Goal: Task Accomplishment & Management: Manage account settings

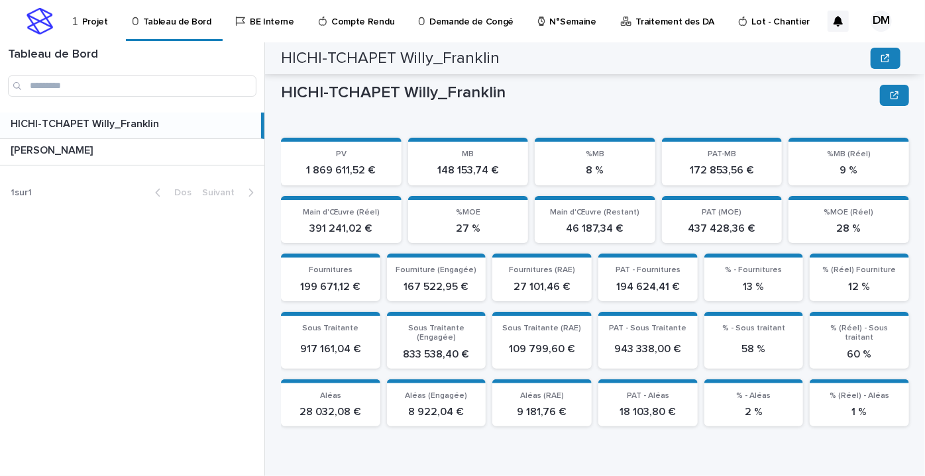
scroll to position [396, 0]
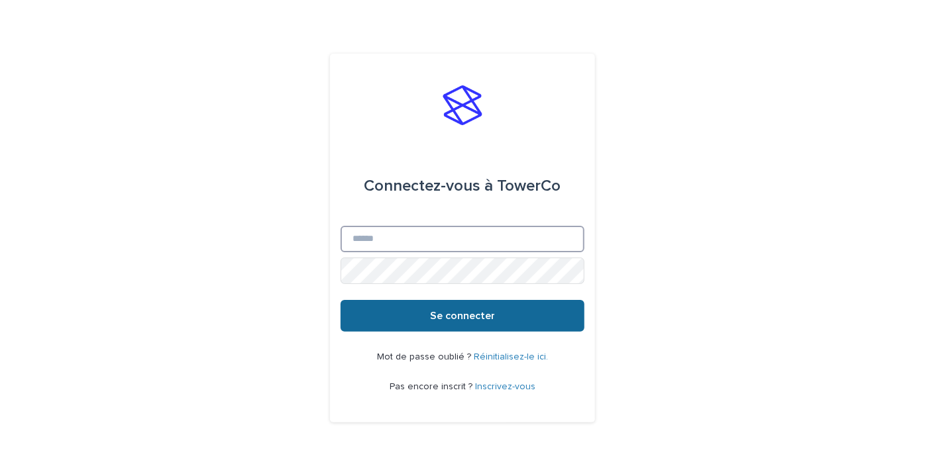
type input "**********"
click at [431, 319] on font "Se connecter" at bounding box center [462, 316] width 65 height 11
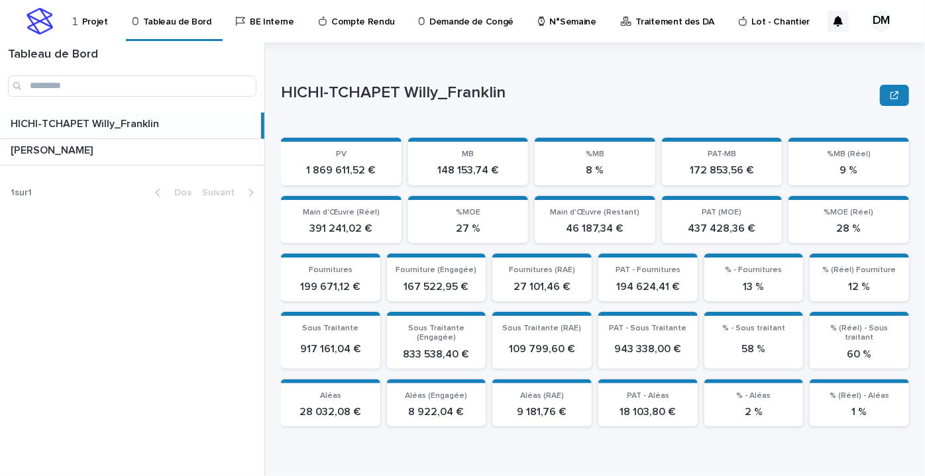
click at [158, 127] on p "HICHI-TCHAPET Willy_Franklin" at bounding box center [86, 122] width 151 height 15
click at [158, 126] on p "HICHI-TCHAPET Willy_Franklin" at bounding box center [86, 122] width 151 height 15
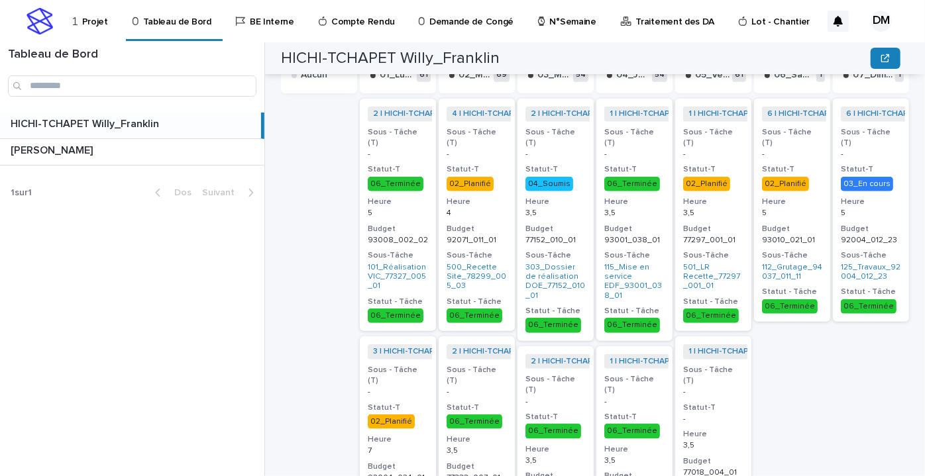
scroll to position [361, 0]
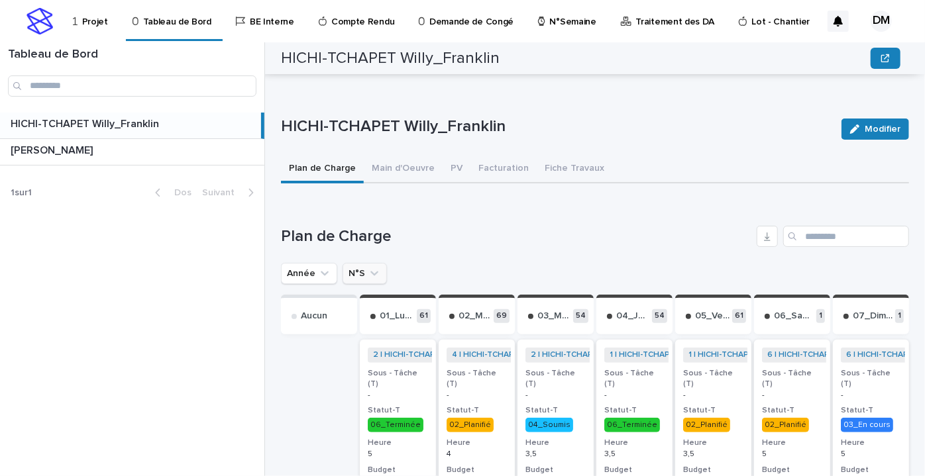
click at [369, 278] on icon "N°S" at bounding box center [374, 273] width 13 height 13
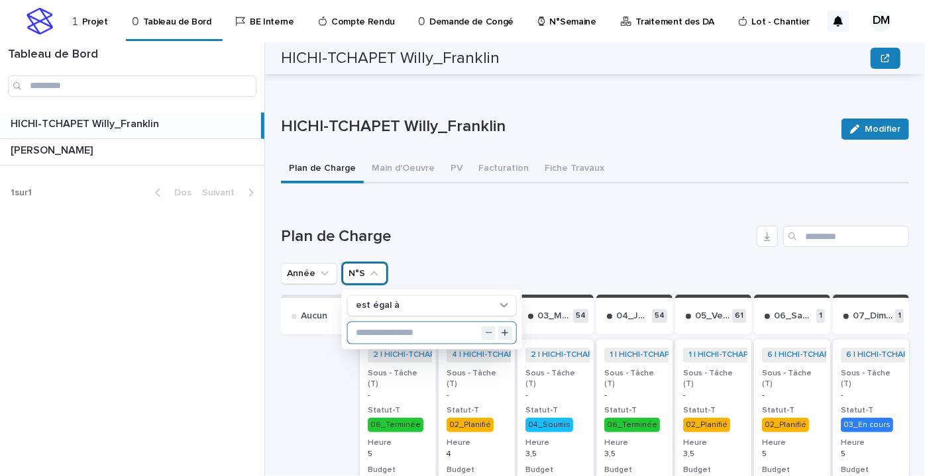
click at [398, 331] on input "text" at bounding box center [432, 333] width 168 height 21
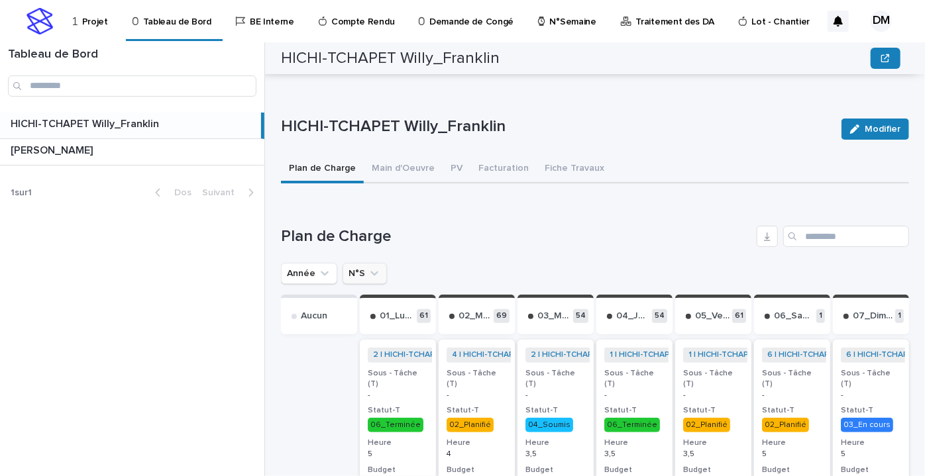
click at [369, 274] on icon "N°S" at bounding box center [374, 273] width 13 height 13
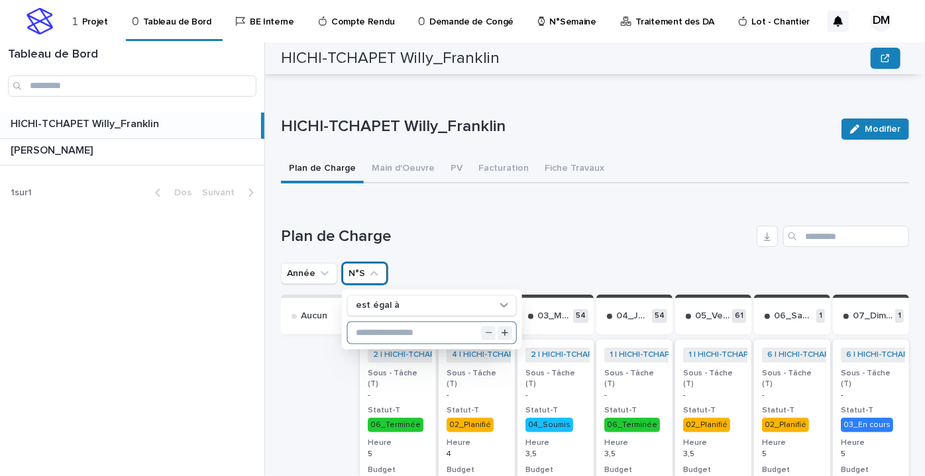
click at [371, 328] on input "text" at bounding box center [432, 333] width 168 height 21
type input "**"
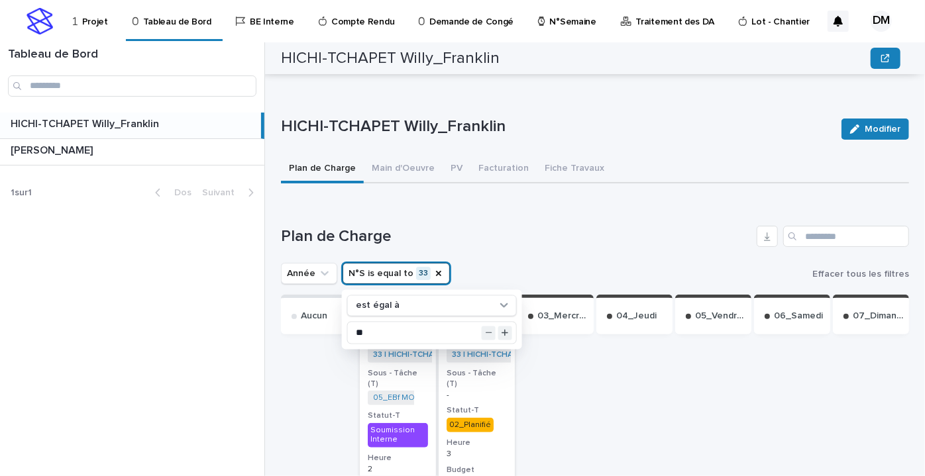
click at [522, 228] on h1 "Plan de Charge" at bounding box center [516, 236] width 470 height 19
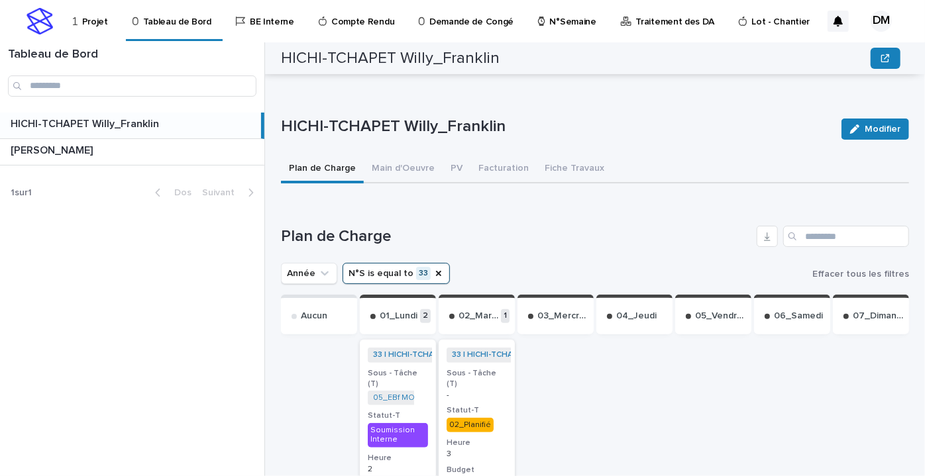
scroll to position [663, 0]
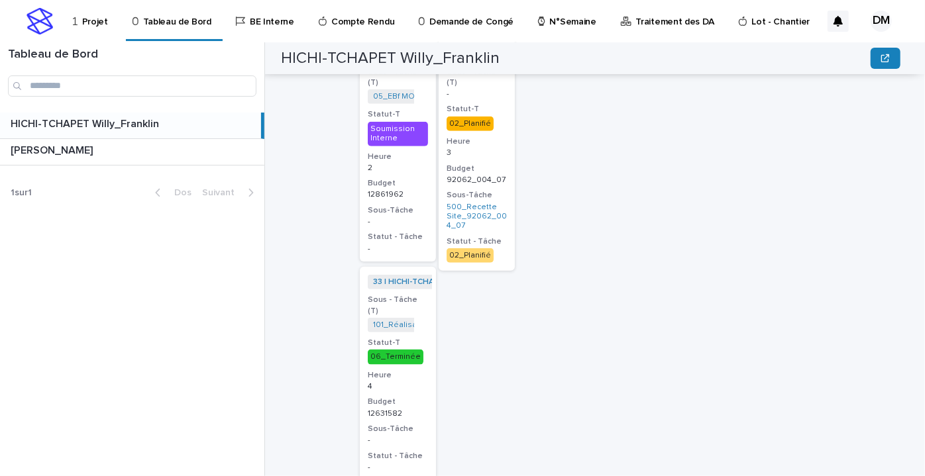
click at [487, 164] on h3 "Budget" at bounding box center [477, 169] width 60 height 11
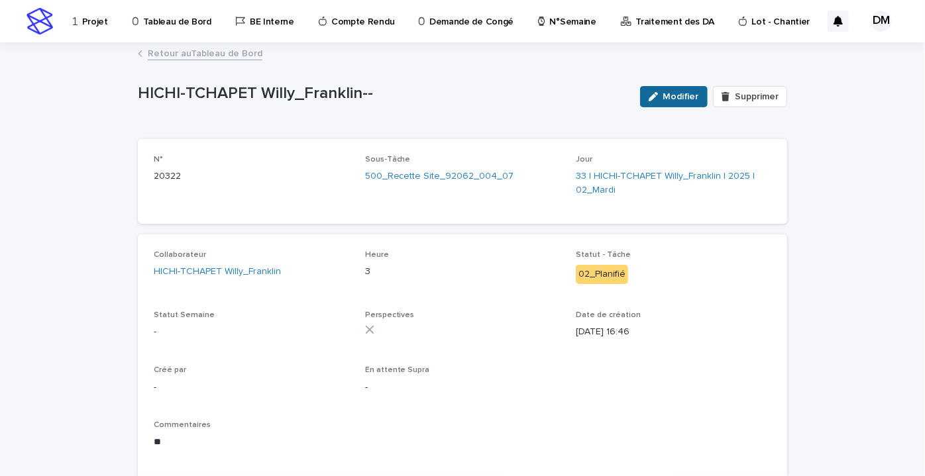
click at [680, 97] on font "Modifier" at bounding box center [681, 96] width 36 height 9
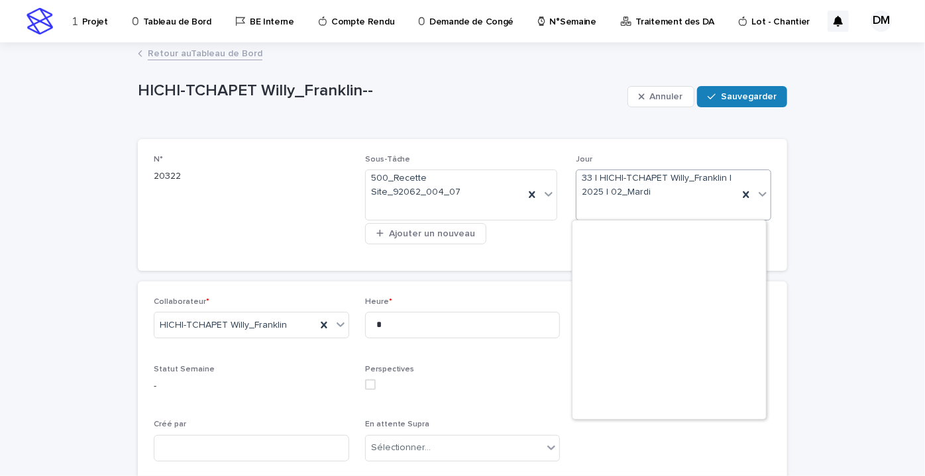
click at [763, 197] on icon at bounding box center [762, 194] width 13 height 13
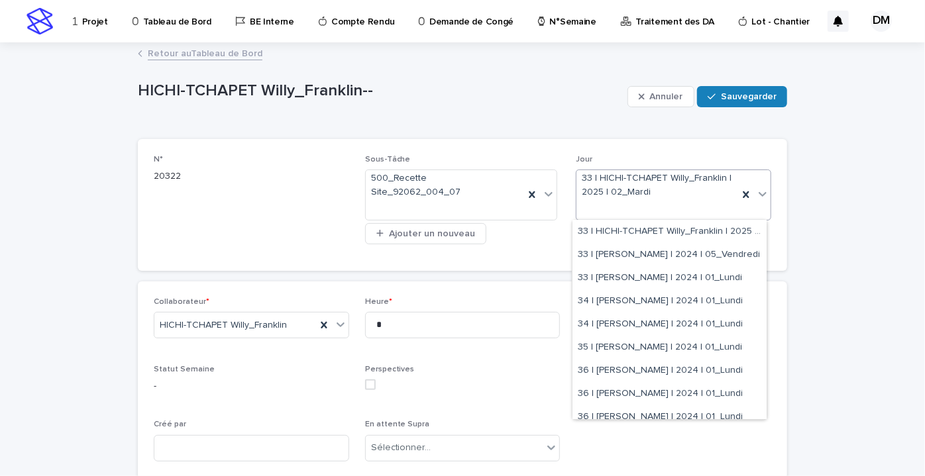
click at [788, 178] on div "Chargement... Économie… Chargement... Économie… HICHI-TCHAPET [PERSON_NAME] Sau…" at bounding box center [462, 362] width 663 height 637
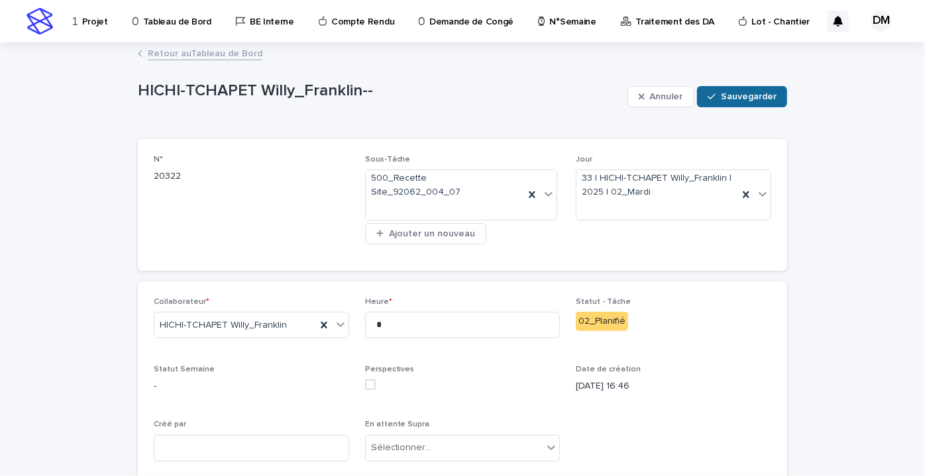
click at [726, 94] on font "Sauvegarder" at bounding box center [749, 96] width 56 height 9
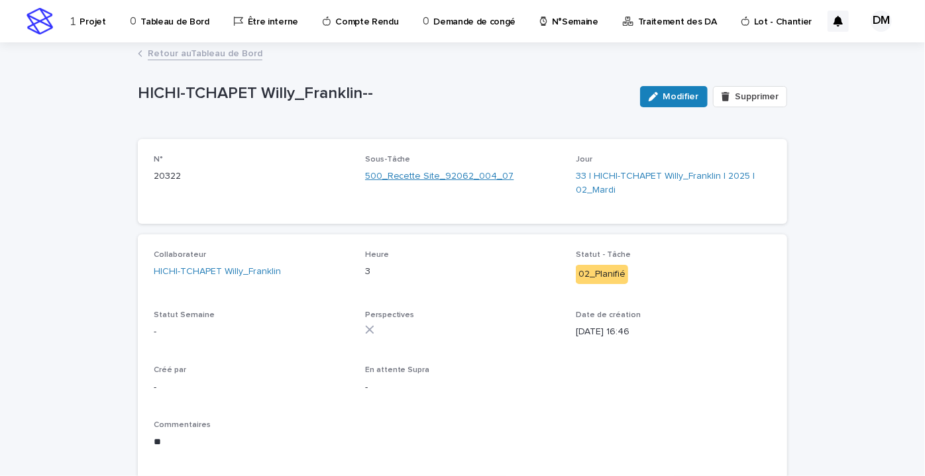
click at [427, 176] on font "500_Recette Site_92062_004_07" at bounding box center [439, 176] width 149 height 9
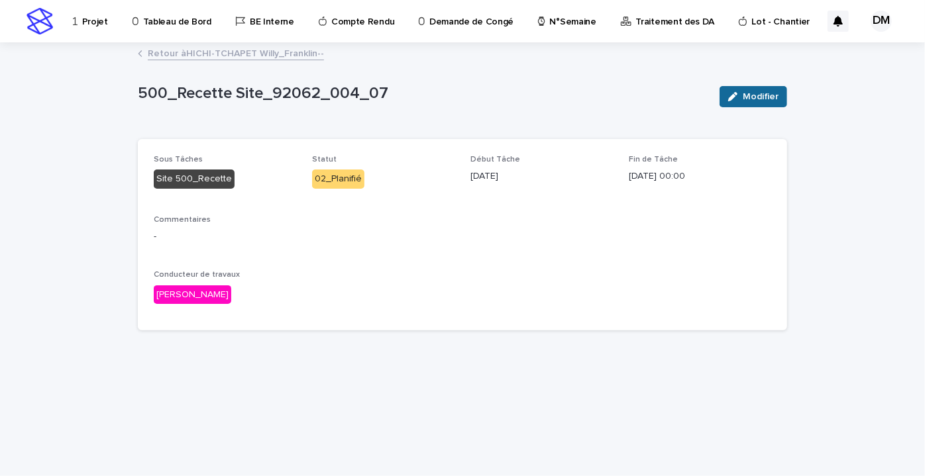
click at [737, 95] on icon "button" at bounding box center [732, 96] width 9 height 9
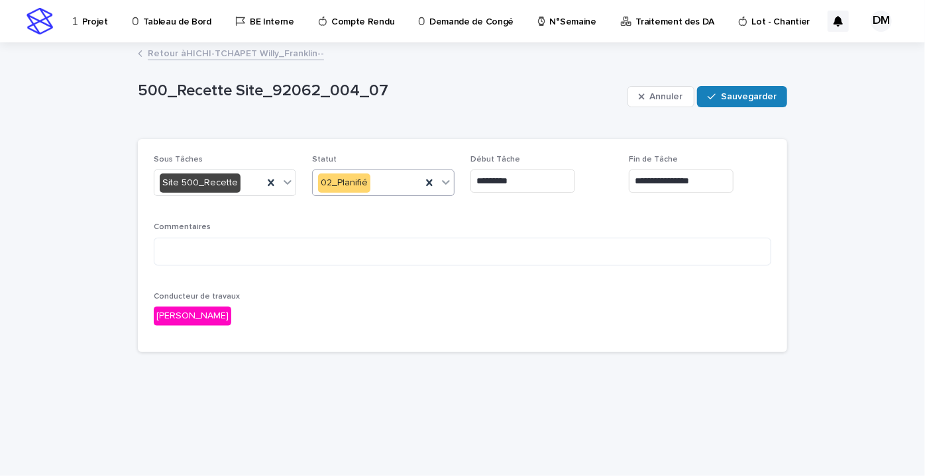
click at [387, 182] on div "02_Planifié" at bounding box center [367, 183] width 109 height 22
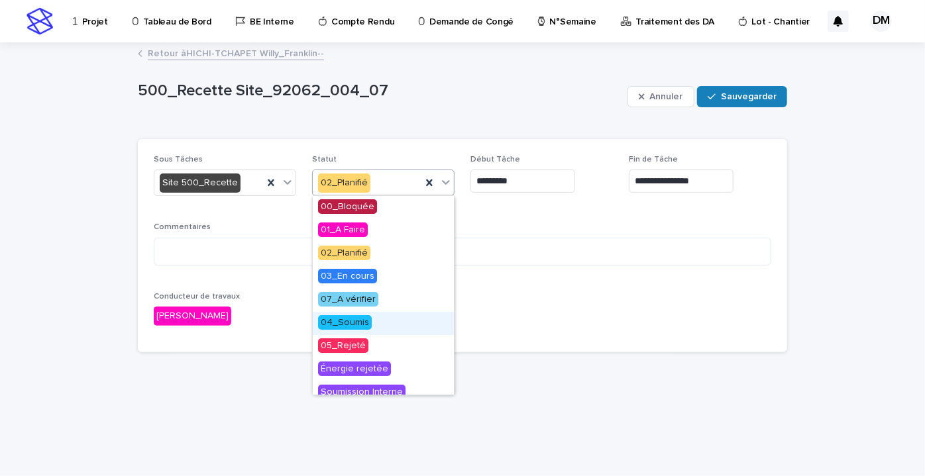
scroll to position [148, 0]
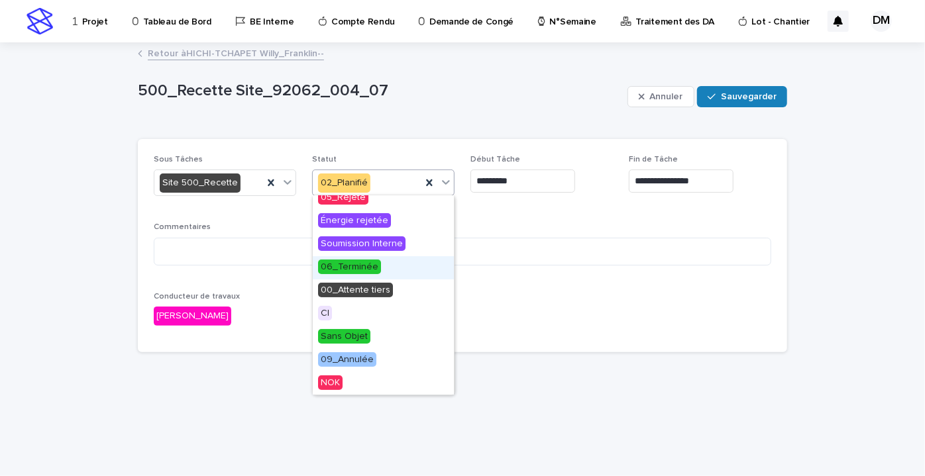
click at [374, 266] on font "06_Terminée" at bounding box center [350, 266] width 58 height 9
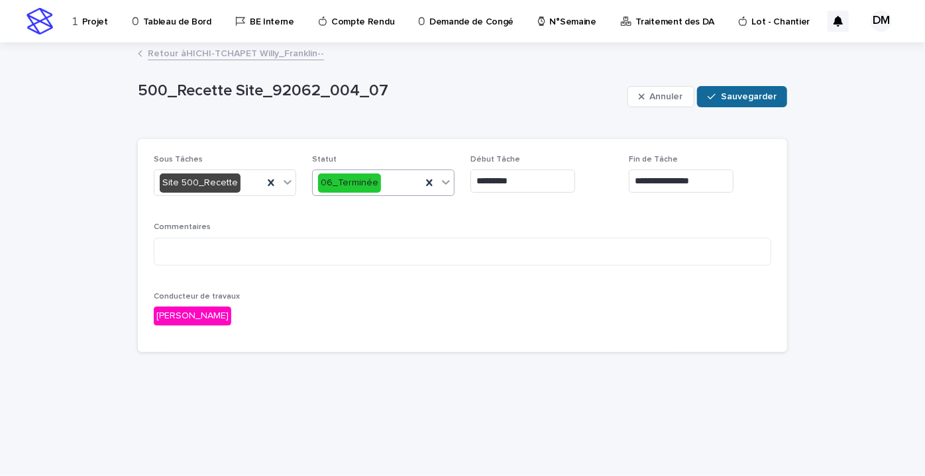
click at [747, 95] on font "Sauvegarder" at bounding box center [749, 96] width 56 height 9
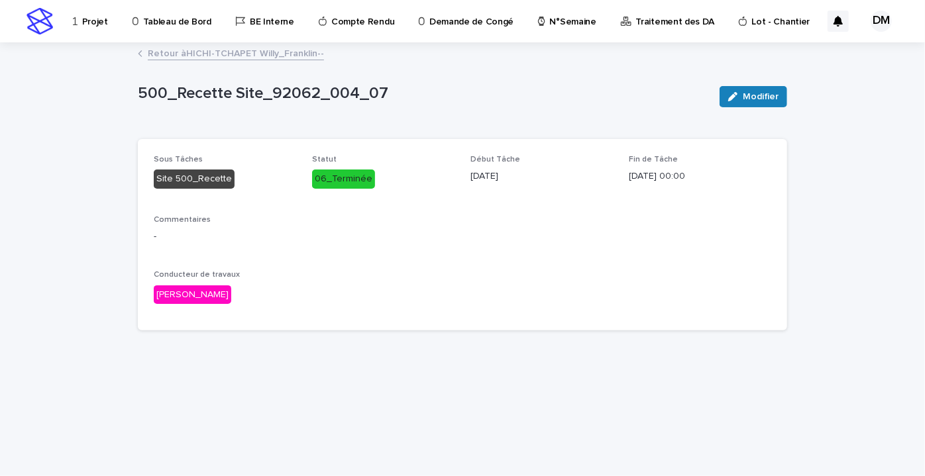
click at [171, 54] on font "Retour à" at bounding box center [167, 53] width 38 height 9
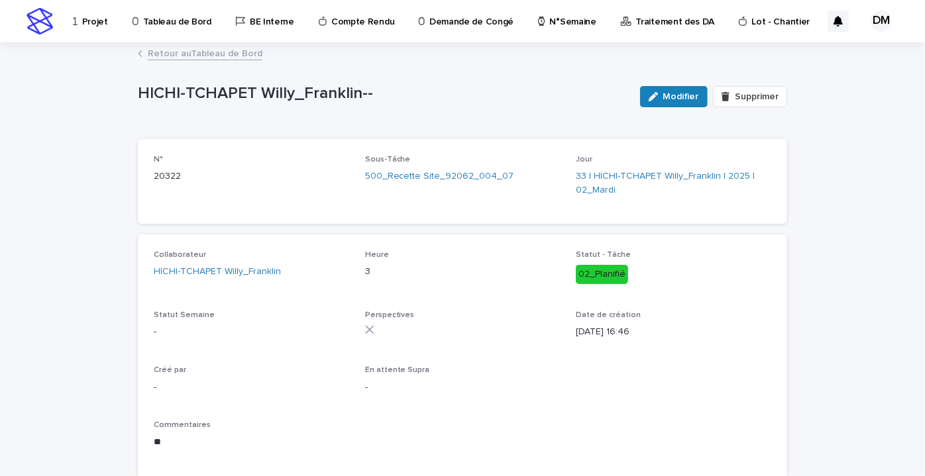
click at [171, 58] on link "Retour au Tableau de Bord" at bounding box center [205, 52] width 115 height 15
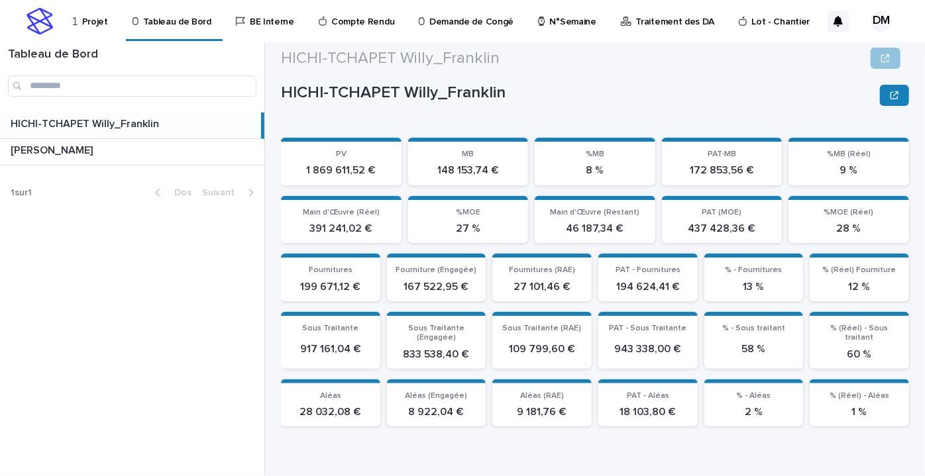
scroll to position [482, 0]
